Goal: Register for event/course

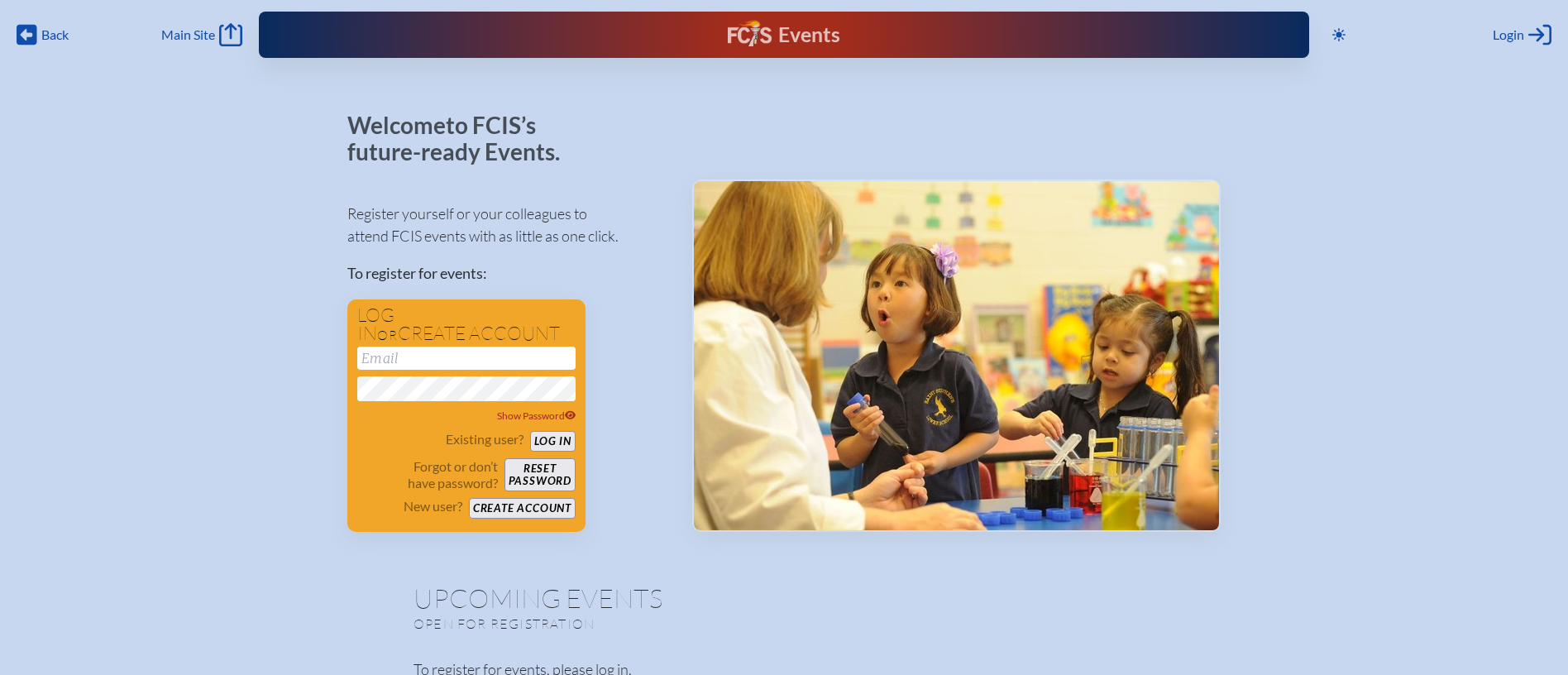
type input "[EMAIL_ADDRESS][DOMAIN_NAME]"
click at [542, 436] on button "Log in" at bounding box center [553, 440] width 45 height 21
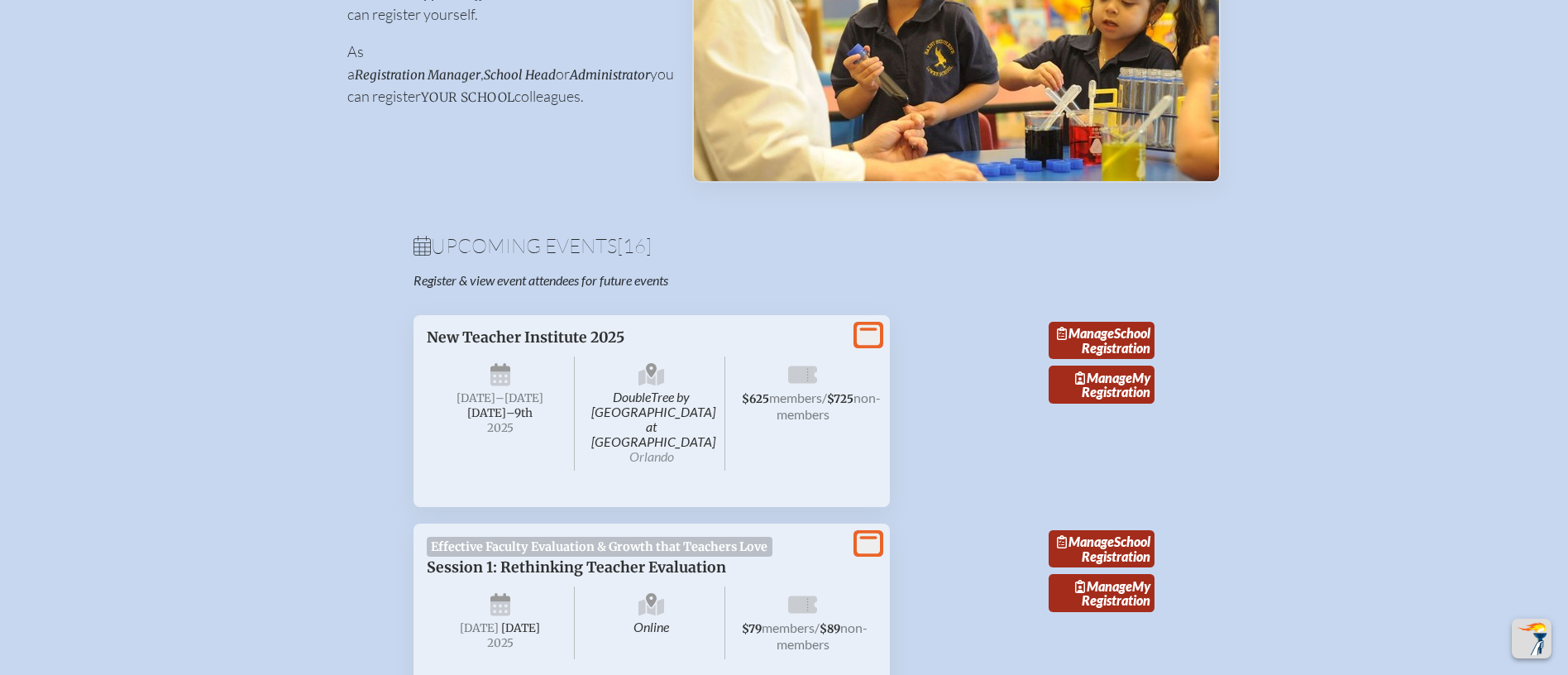
scroll to position [417, 0]
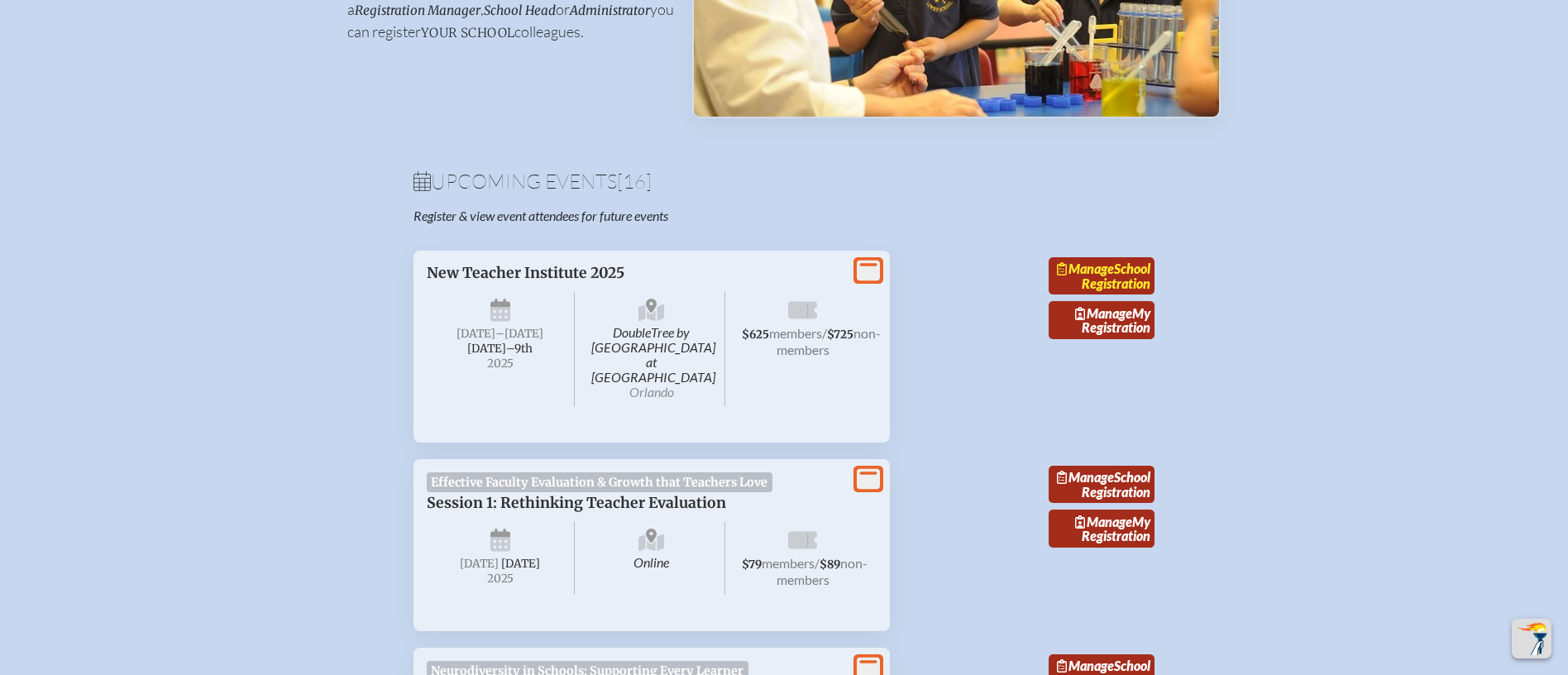
click at [1116, 277] on link "Manage School Registration" at bounding box center [1100, 276] width 105 height 38
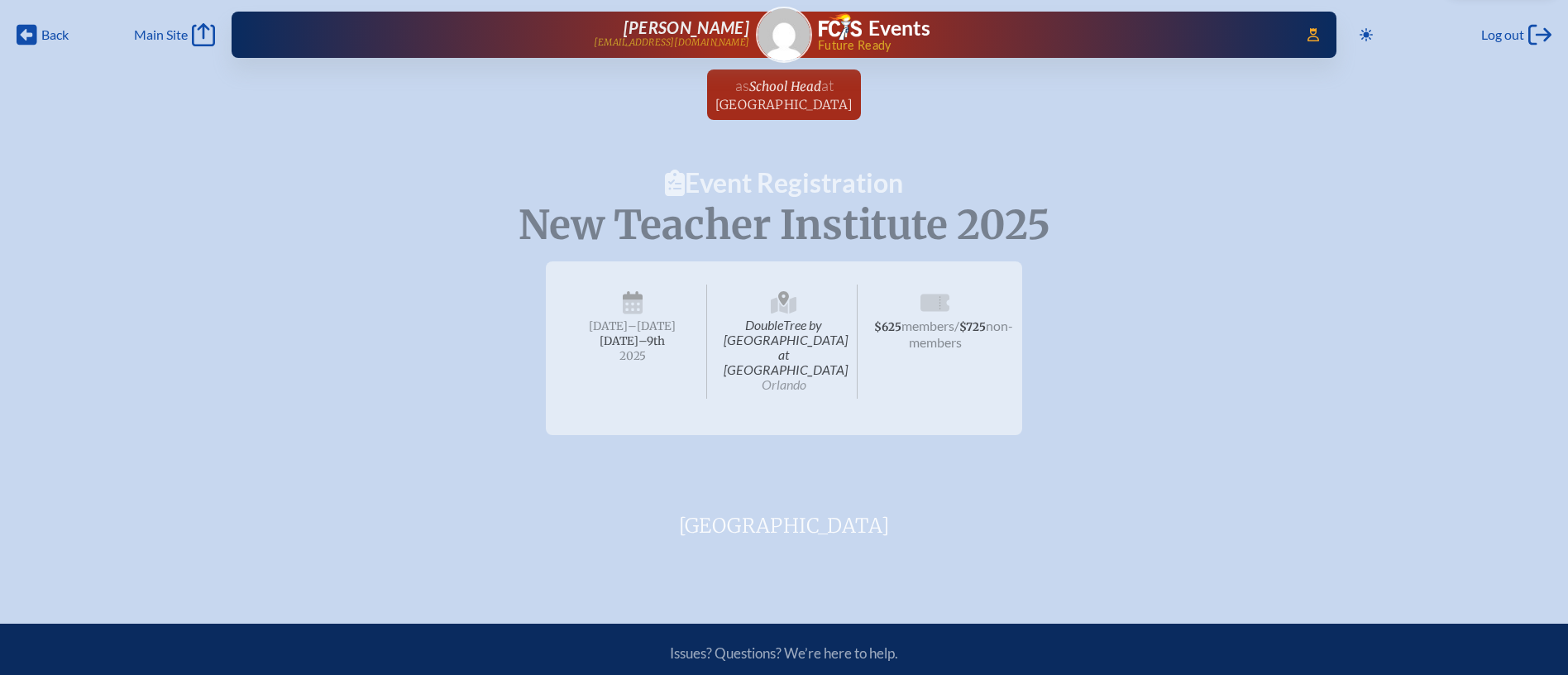
click at [945, 307] on icon at bounding box center [934, 304] width 29 height 18
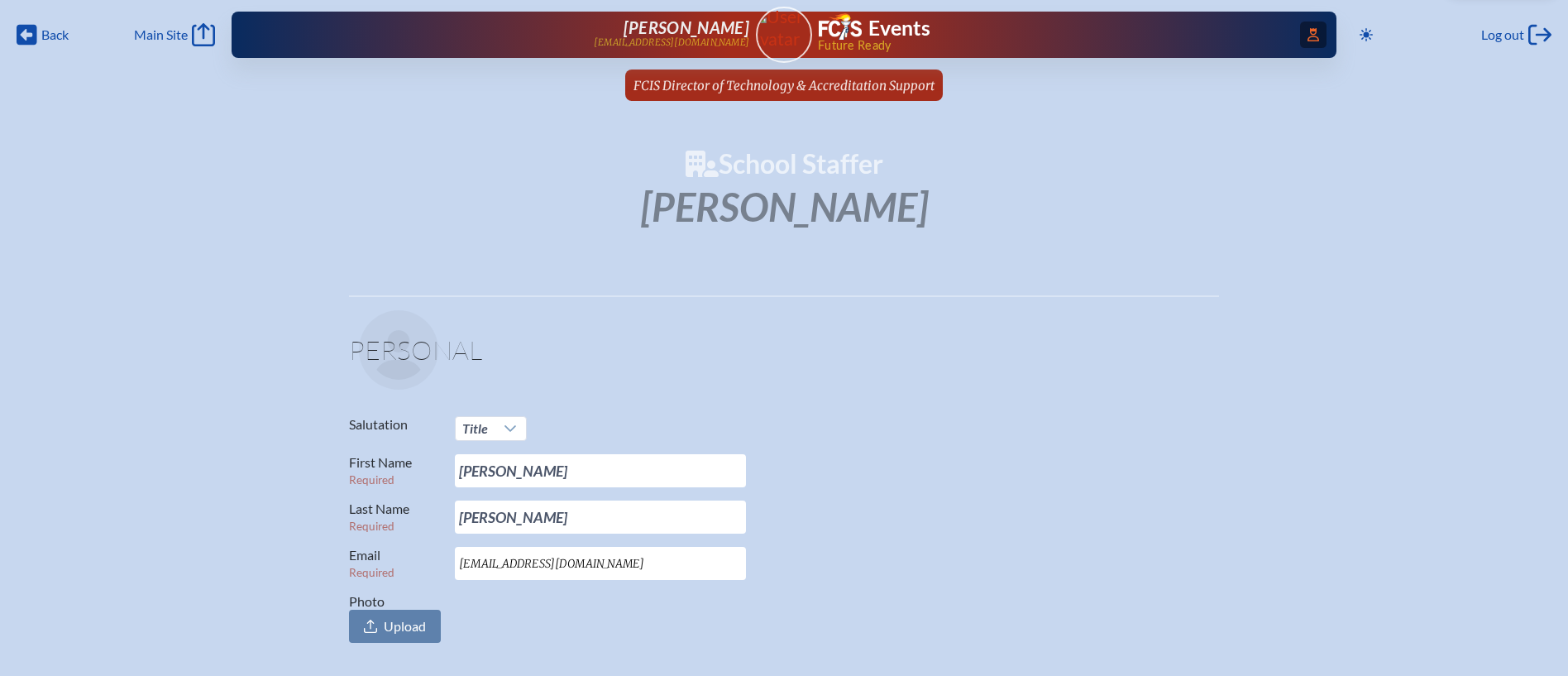
click at [1316, 44] on span "Access Users..." at bounding box center [1313, 34] width 27 height 27
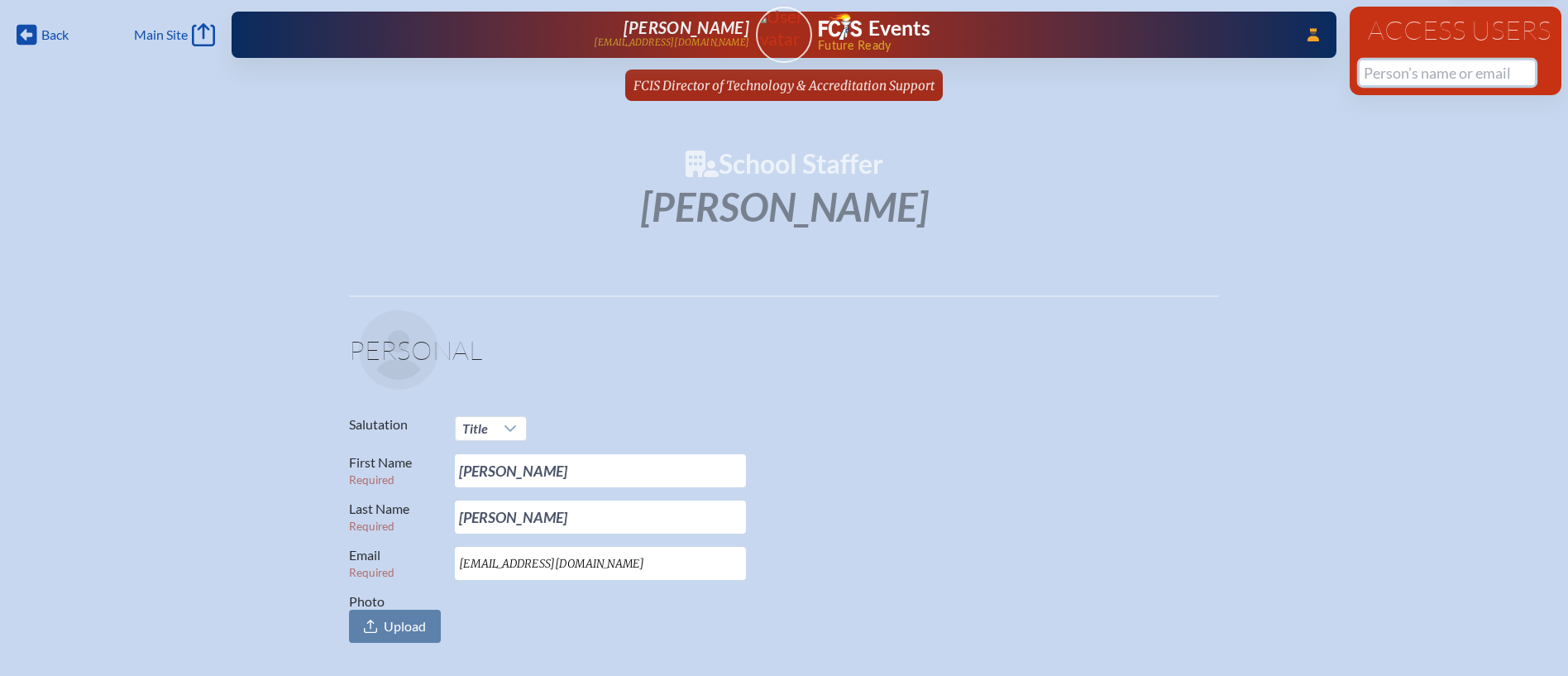
click at [1398, 69] on input "text" at bounding box center [1447, 72] width 175 height 25
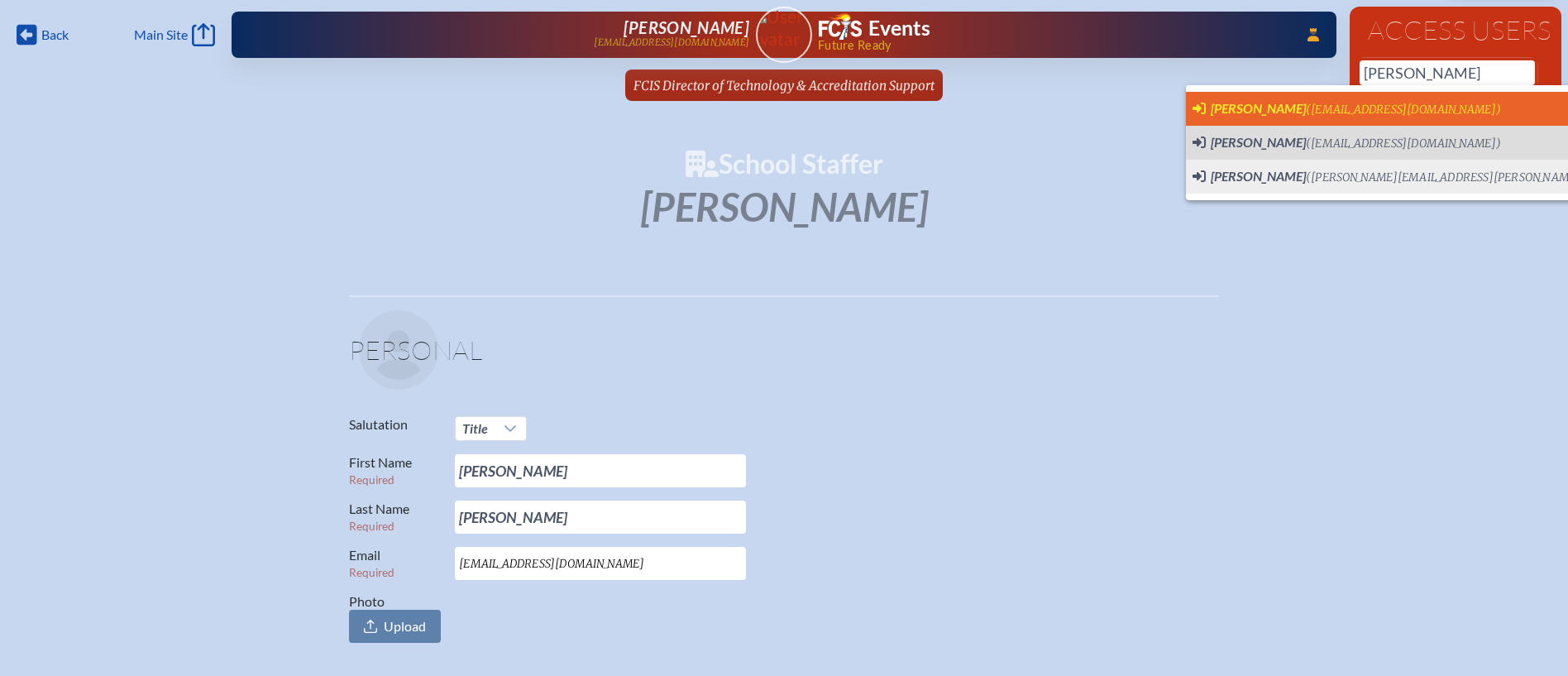
click at [1346, 110] on span "([EMAIL_ADDRESS][DOMAIN_NAME])" at bounding box center [1403, 109] width 195 height 14
type input "[EMAIL_ADDRESS][DOMAIN_NAME]"
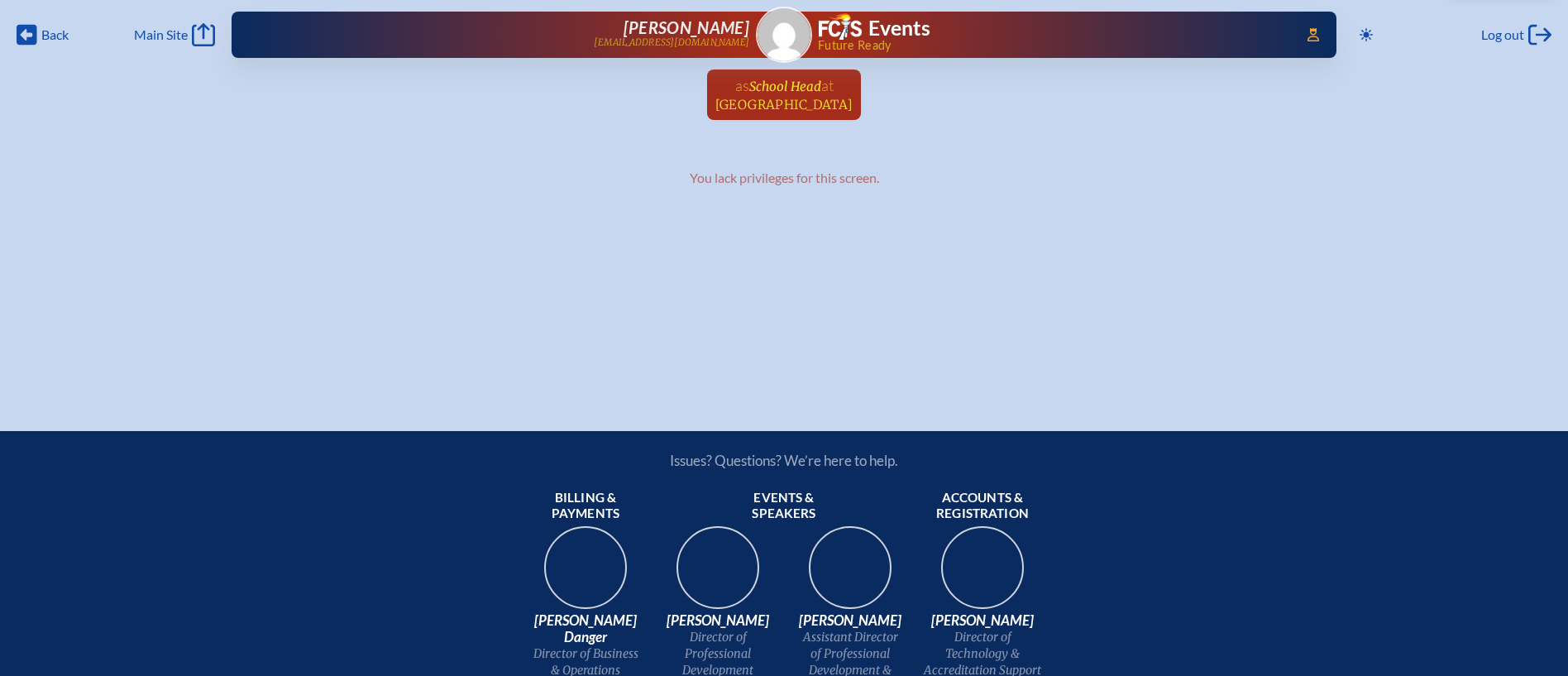
click at [853, 97] on span "[GEOGRAPHIC_DATA]" at bounding box center [784, 104] width 138 height 16
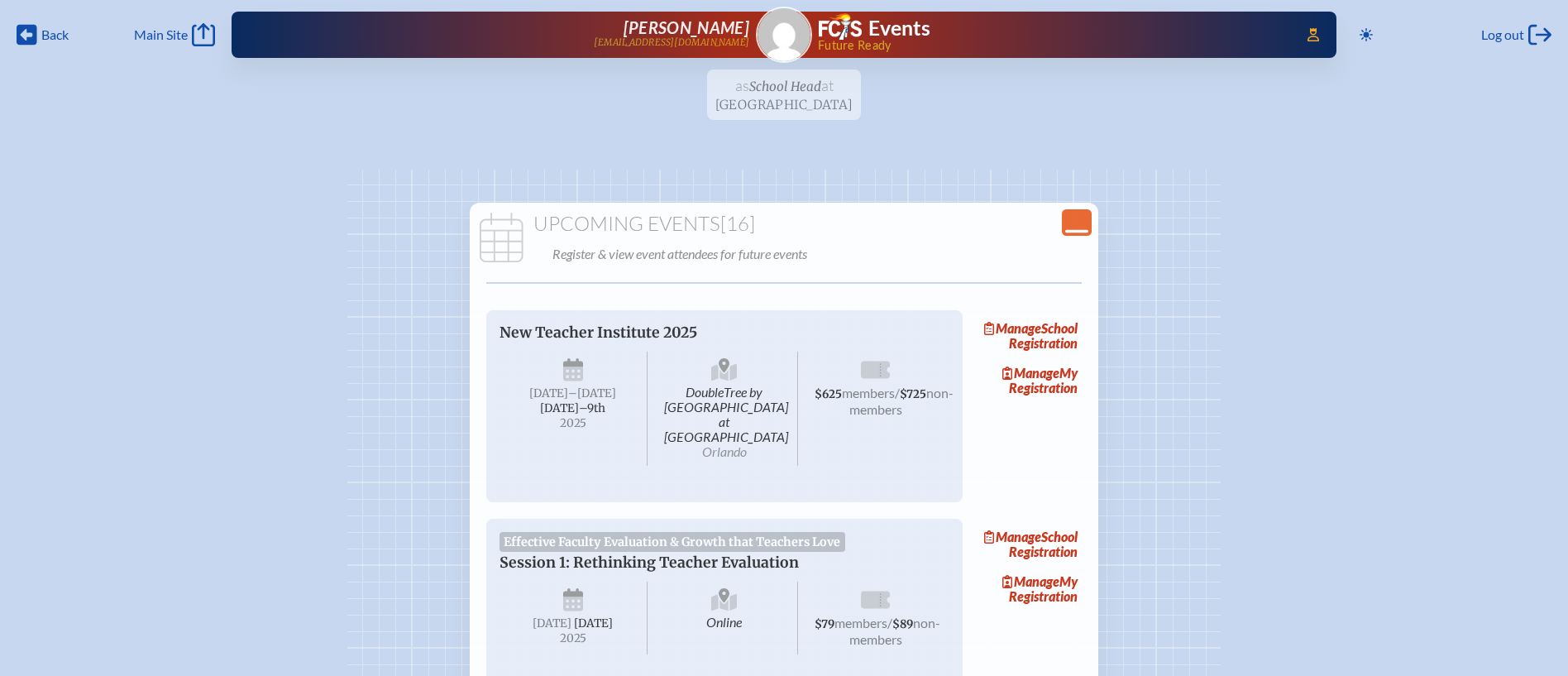
click at [1073, 212] on icon "Close Console" at bounding box center [1077, 223] width 24 height 24
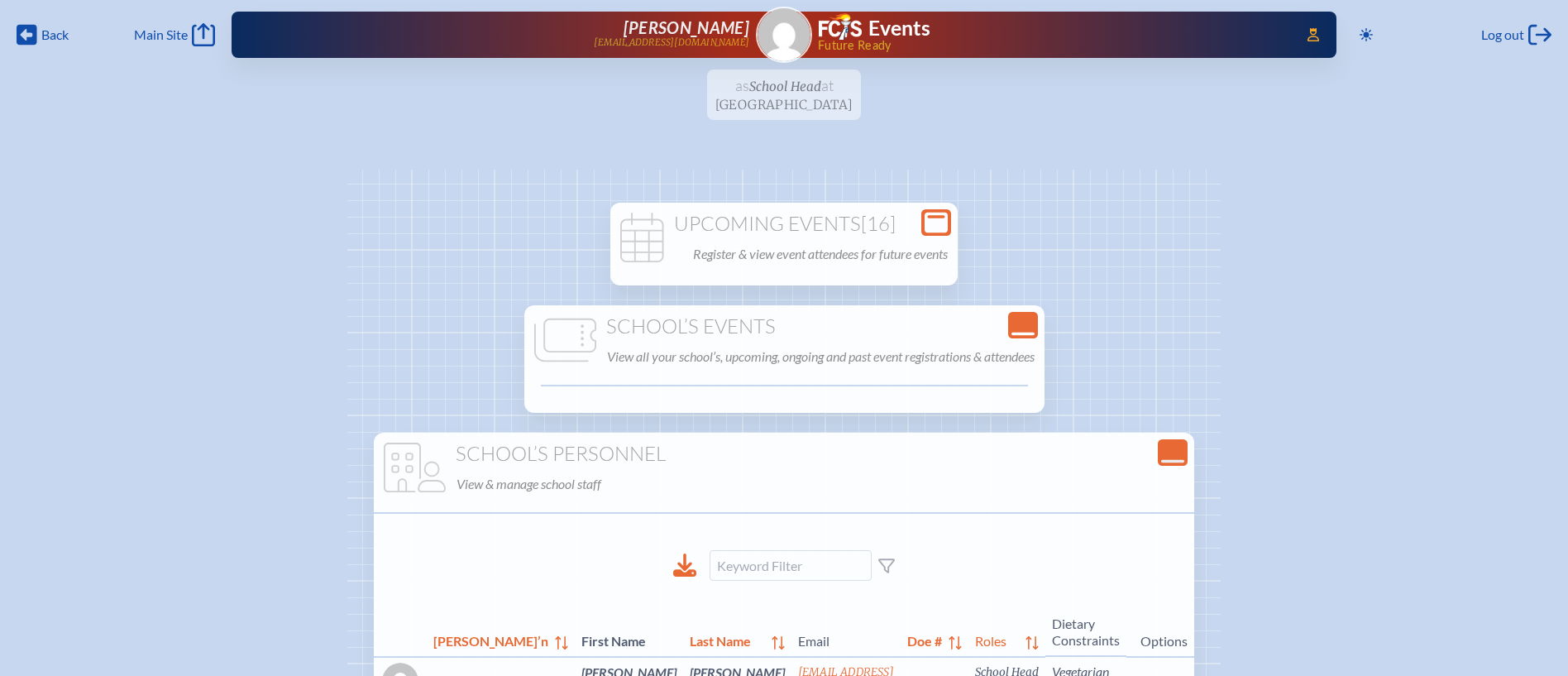
click at [1032, 323] on icon "Close Console" at bounding box center [1023, 325] width 24 height 24
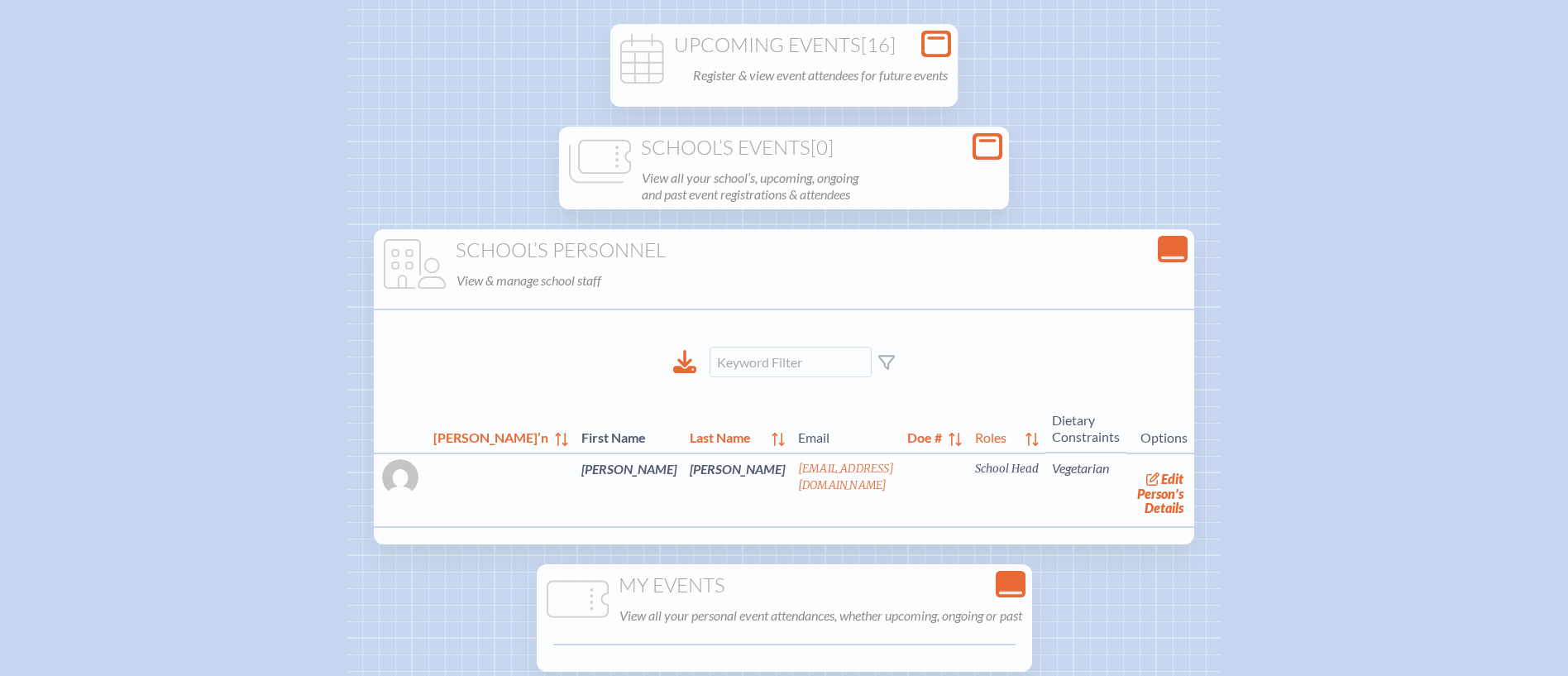
scroll to position [226, 0]
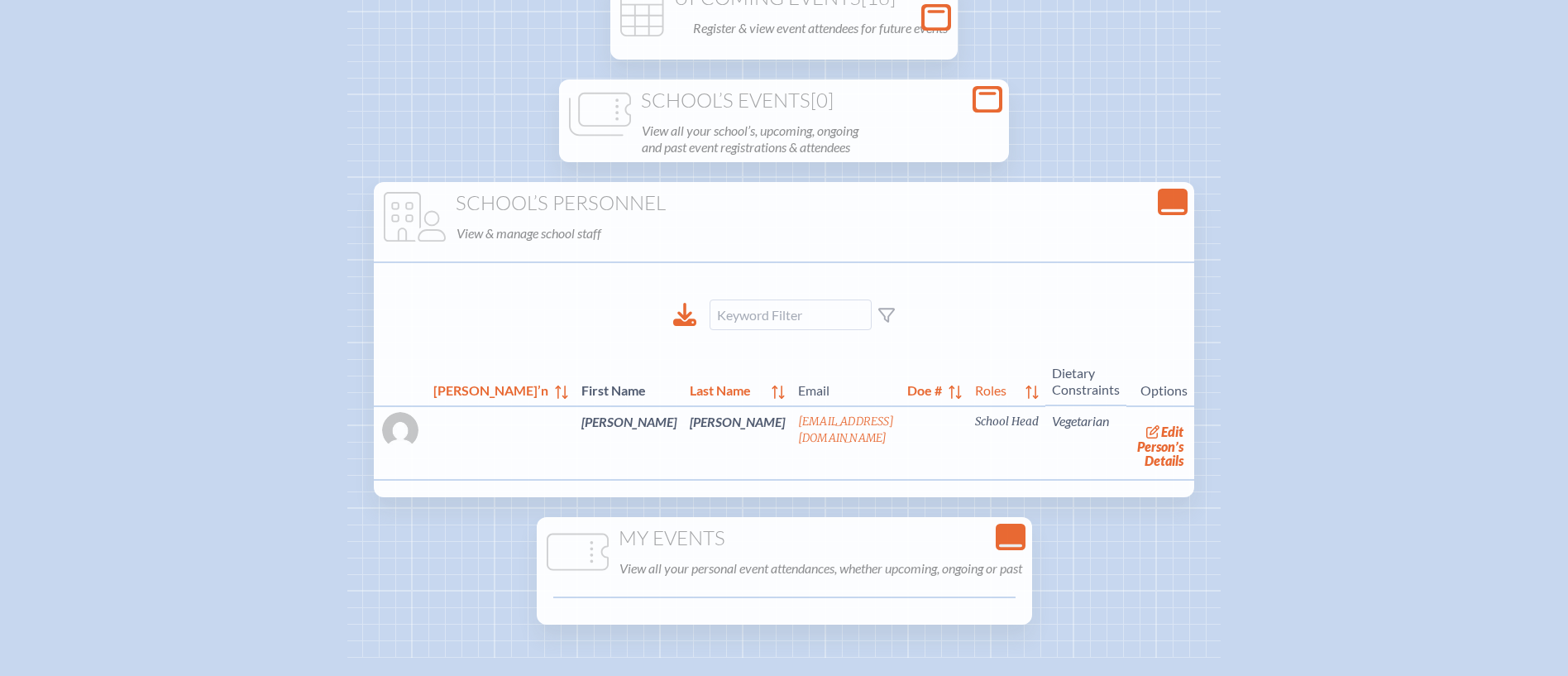
click at [1165, 214] on div "Close Console" at bounding box center [1172, 201] width 30 height 27
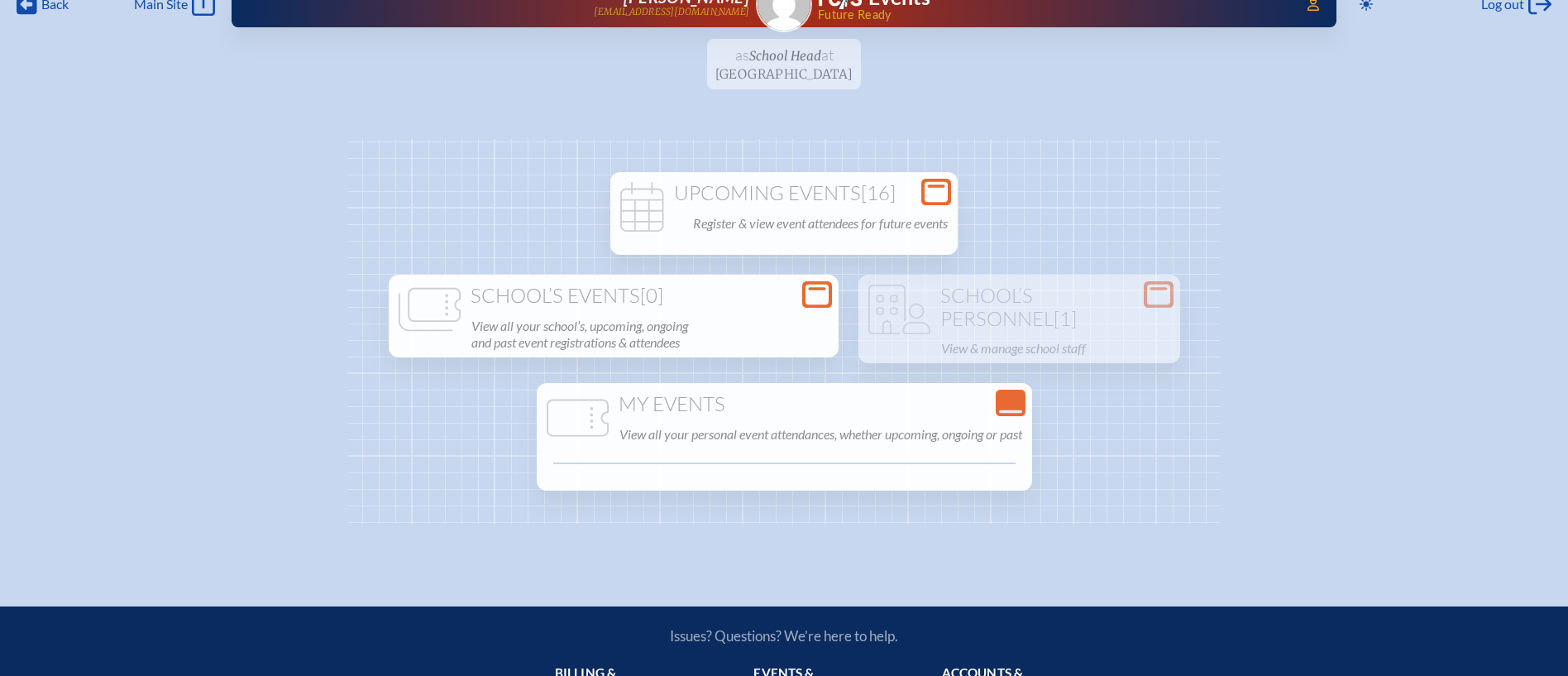
scroll to position [25, 0]
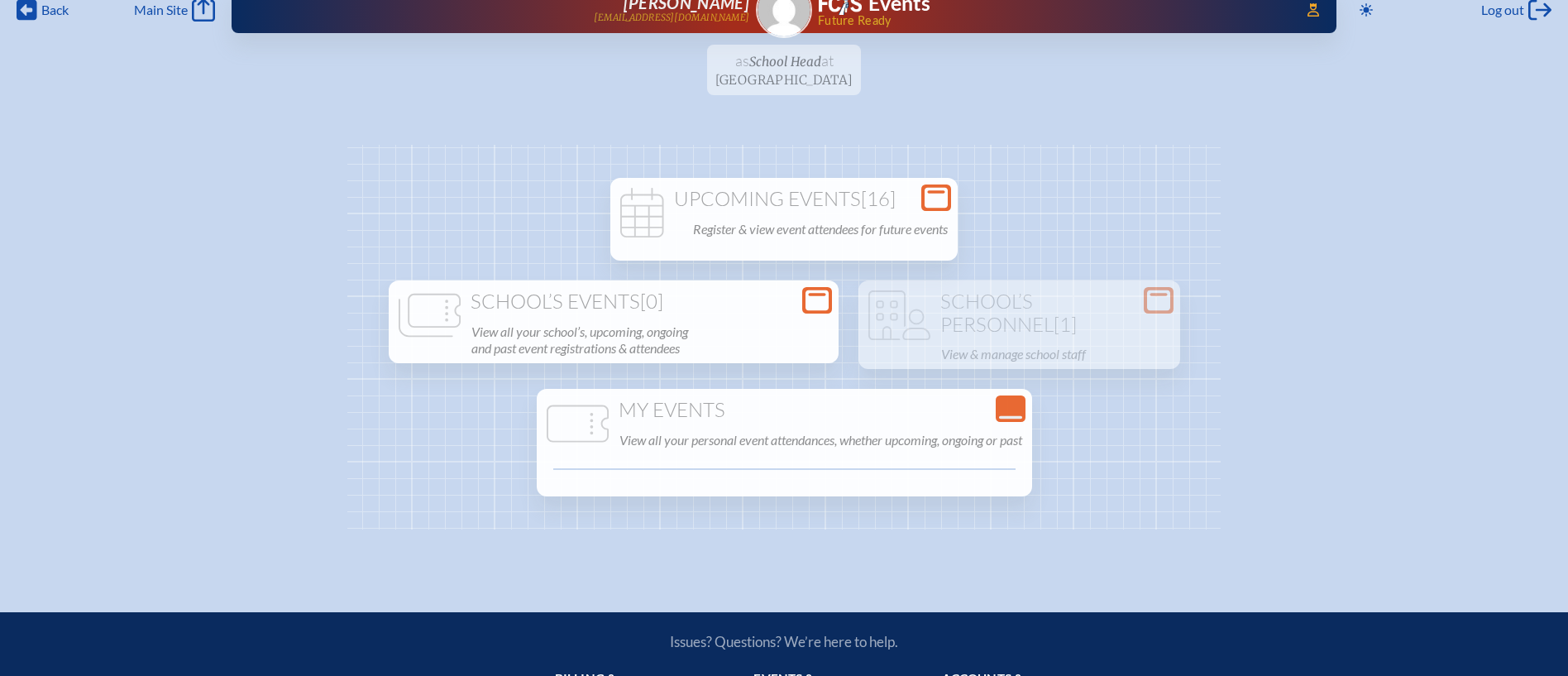
click at [885, 196] on span "[16]" at bounding box center [878, 198] width 34 height 25
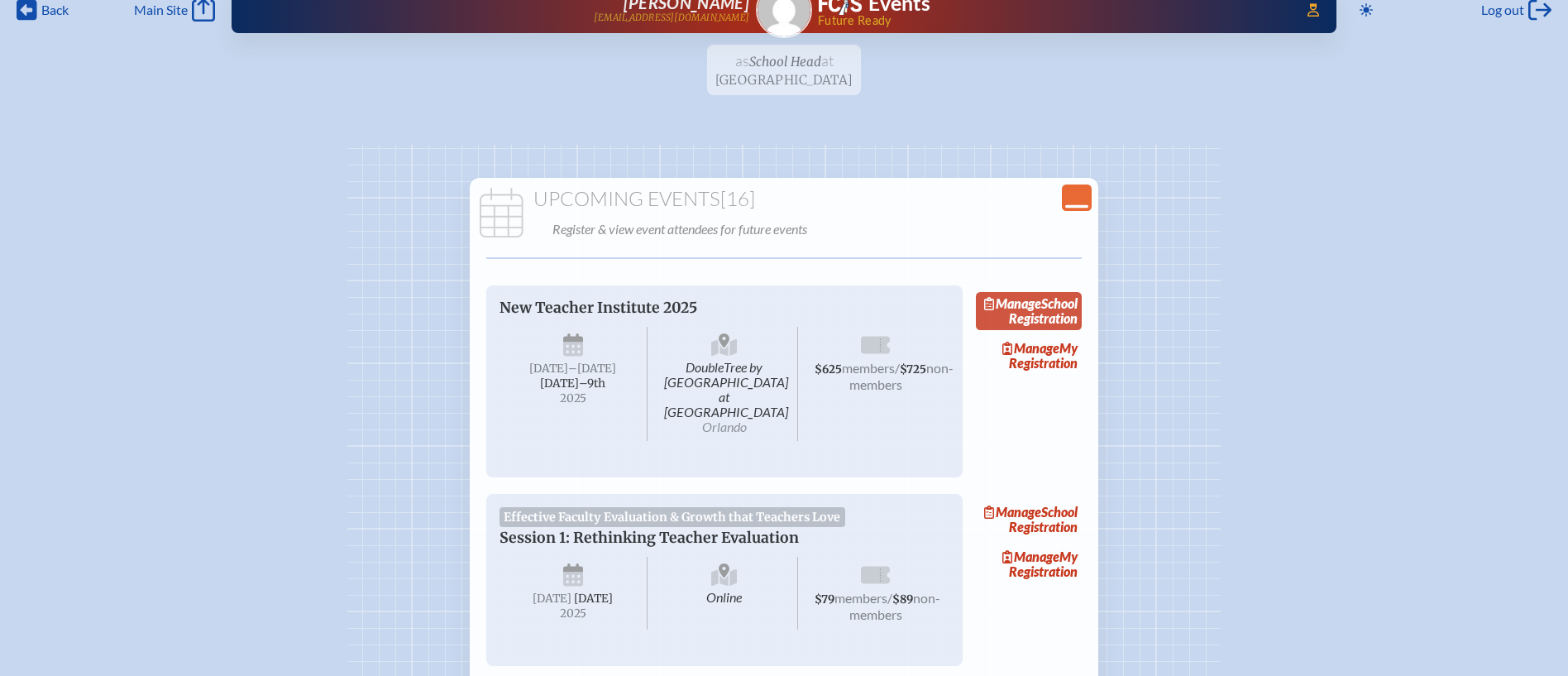
click at [1059, 311] on link "Manage School Registration" at bounding box center [1028, 310] width 105 height 38
